Goal: Entertainment & Leisure: Consume media (video, audio)

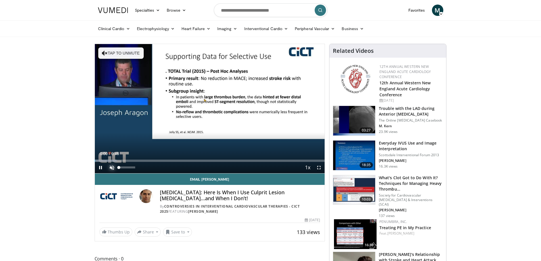
click at [113, 168] on span "Video Player" at bounding box center [111, 167] width 11 height 11
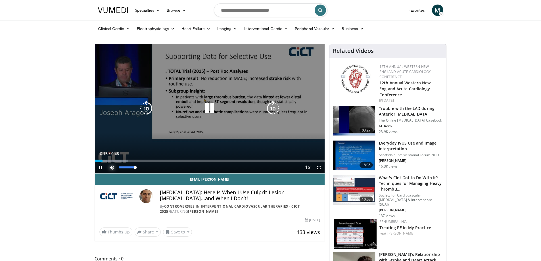
drag, startPoint x: 125, startPoint y: 166, endPoint x: 135, endPoint y: 166, distance: 10.2
click at [135, 166] on div "Volume Level" at bounding box center [127, 167] width 16 height 2
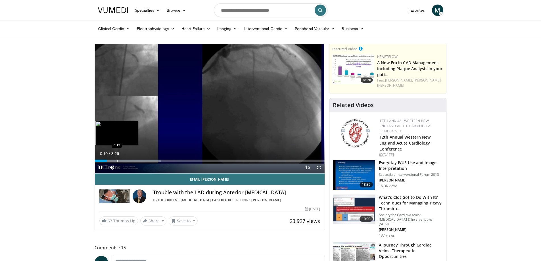
click at [117, 160] on div "Progress Bar" at bounding box center [117, 161] width 1 height 2
click at [130, 160] on div "Progress Bar" at bounding box center [129, 161] width 1 height 2
click at [126, 167] on div "42%" at bounding box center [127, 167] width 16 height 2
click at [124, 167] on div "Volume Level" at bounding box center [122, 167] width 7 height 2
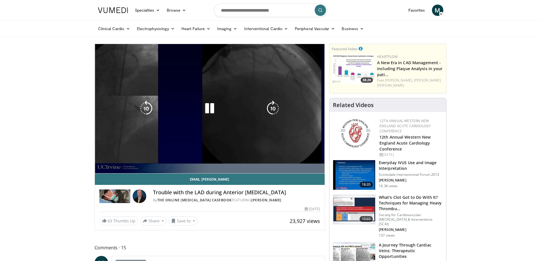
click at [160, 157] on video-js "**********" at bounding box center [210, 109] width 230 height 130
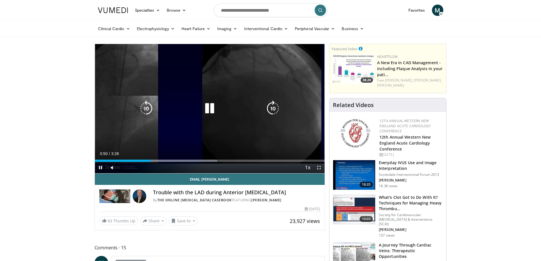
click at [204, 103] on icon "Video Player" at bounding box center [210, 109] width 16 height 16
click at [171, 74] on div "10 seconds Tap to unmute" at bounding box center [210, 108] width 230 height 129
click at [151, 135] on div "10 seconds Tap to unmute" at bounding box center [210, 108] width 230 height 129
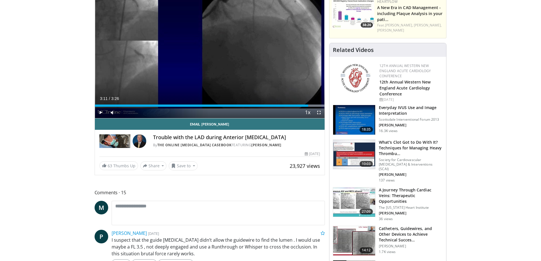
scroll to position [57, 0]
